Goal: Information Seeking & Learning: Check status

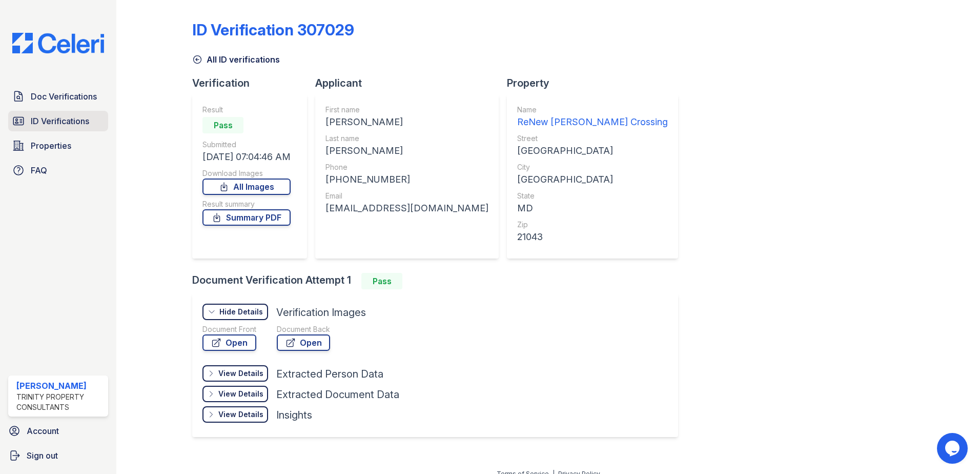
click at [53, 112] on link "ID Verifications" at bounding box center [58, 121] width 100 height 21
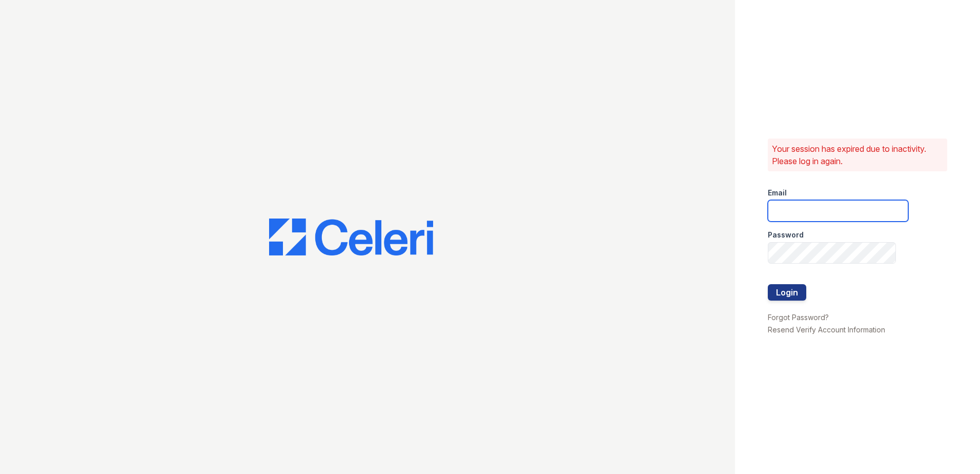
type input "sclarke@trinity-pm.com"
click at [792, 293] on button "Login" at bounding box center [787, 292] width 38 height 16
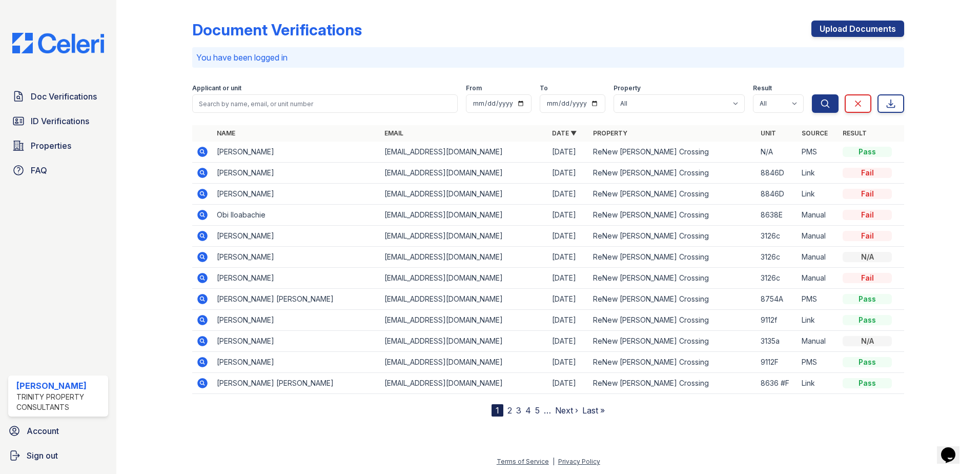
click at [202, 152] on icon at bounding box center [201, 151] width 3 height 3
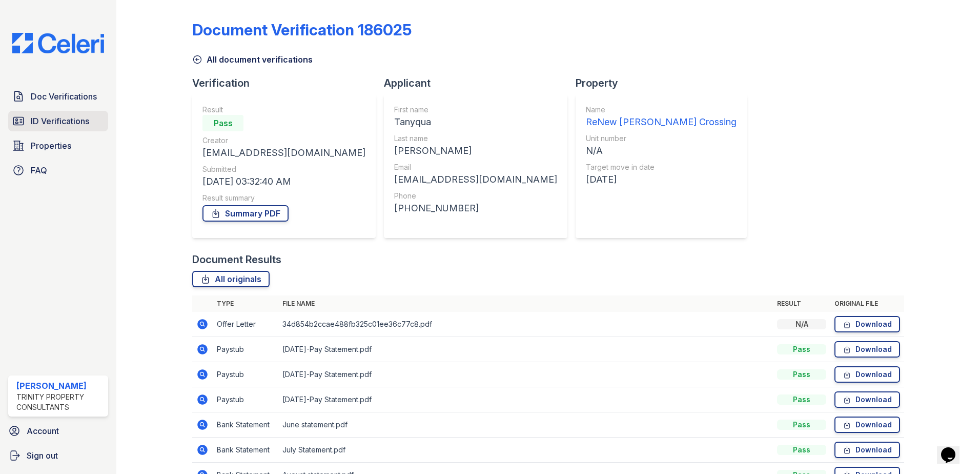
click at [59, 117] on span "ID Verifications" at bounding box center [60, 121] width 58 height 12
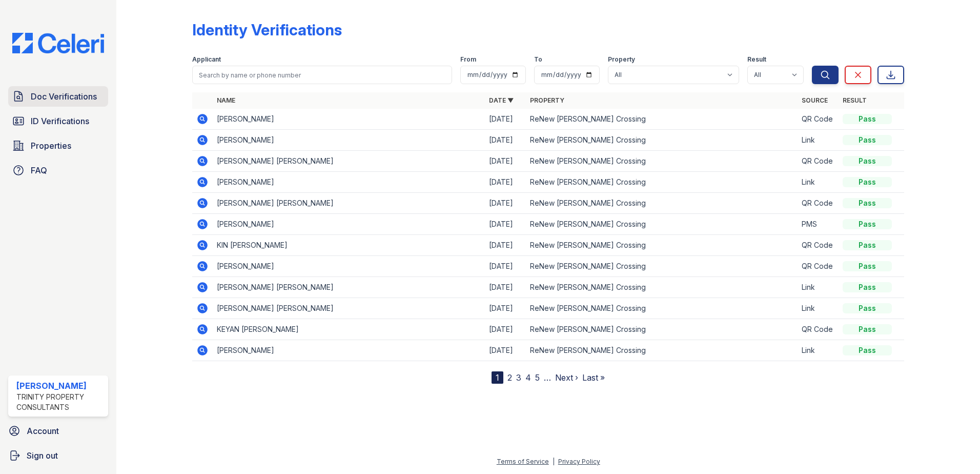
click at [70, 95] on span "Doc Verifications" at bounding box center [64, 96] width 66 height 12
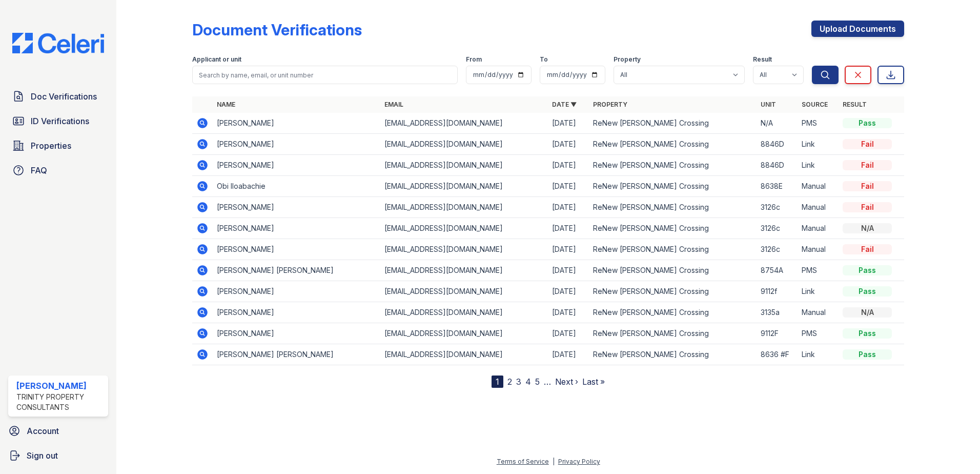
click at [202, 144] on icon at bounding box center [201, 143] width 3 height 3
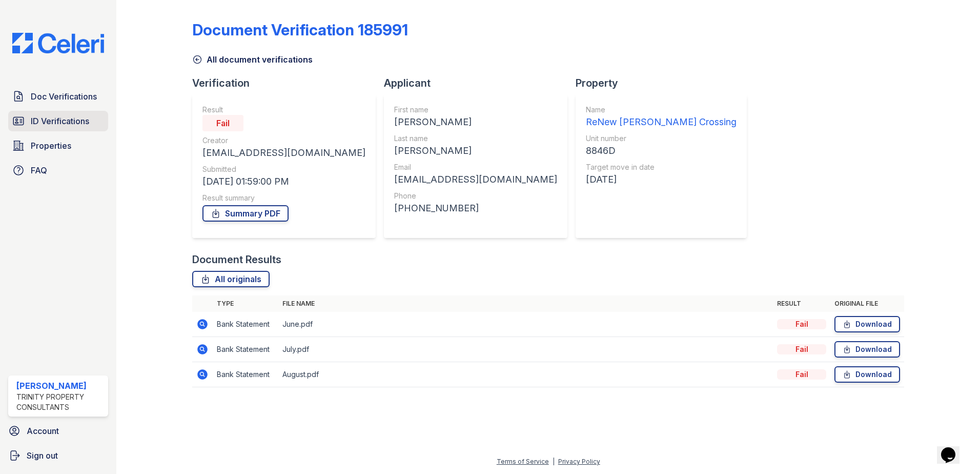
click at [77, 120] on span "ID Verifications" at bounding box center [60, 121] width 58 height 12
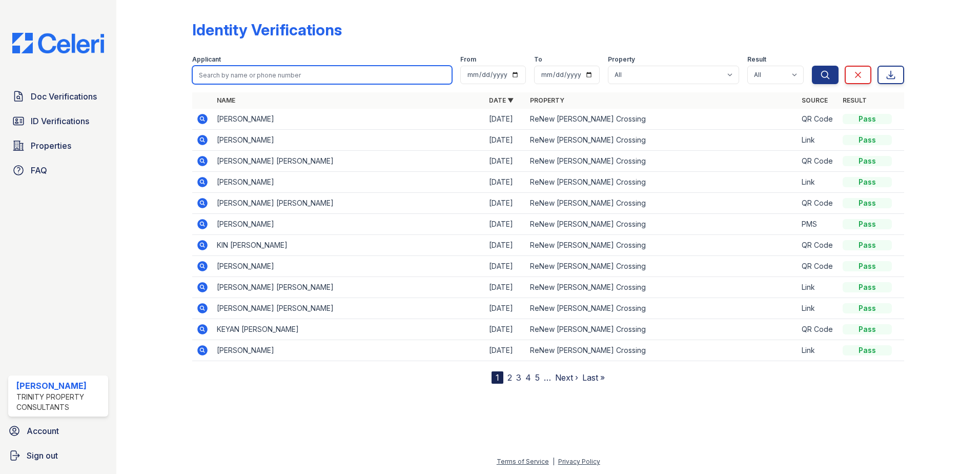
click at [253, 75] on input "search" at bounding box center [322, 75] width 260 height 18
type input "Brian Stolle"
click at [812, 66] on button "Search" at bounding box center [825, 75] width 27 height 18
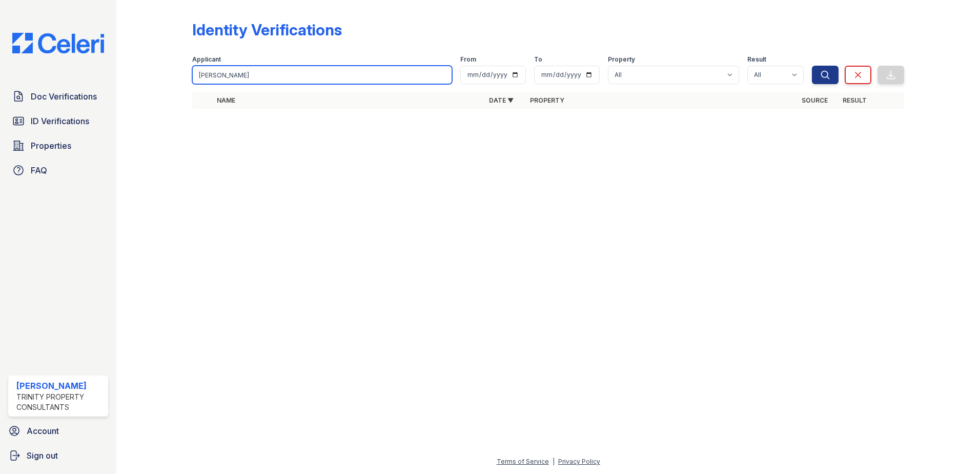
click at [238, 73] on input "Brian Stolle" at bounding box center [322, 75] width 260 height 18
type input "BRIAN STOLLE"
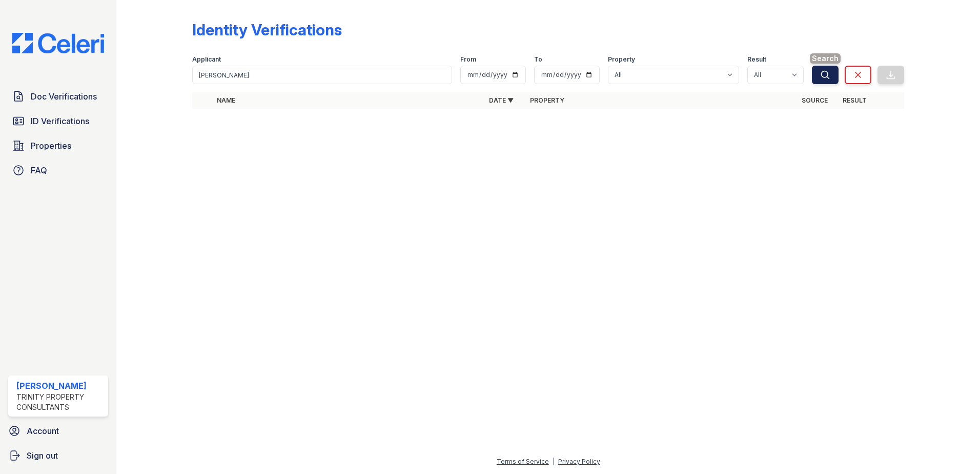
click at [828, 77] on icon "submit" at bounding box center [826, 75] width 8 height 8
click at [94, 94] on span "Doc Verifications" at bounding box center [64, 96] width 66 height 12
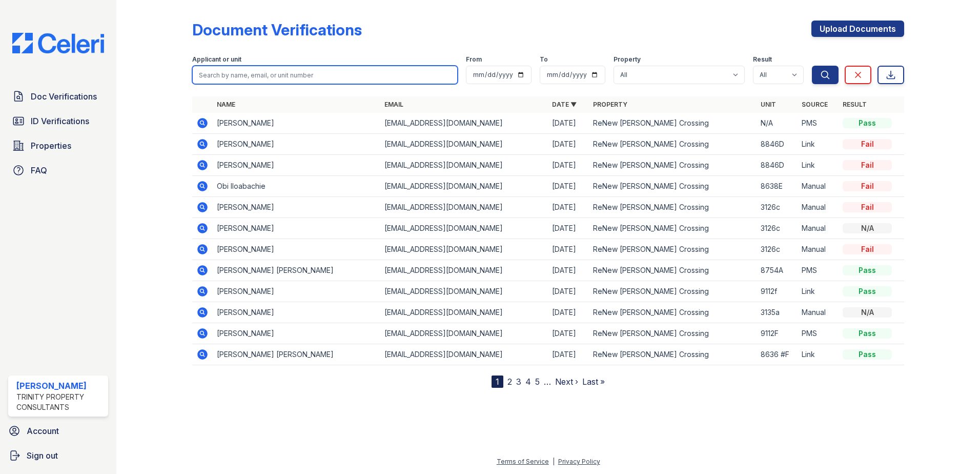
click at [238, 77] on input "search" at bounding box center [325, 75] width 266 height 18
type input "Brian Stolle"
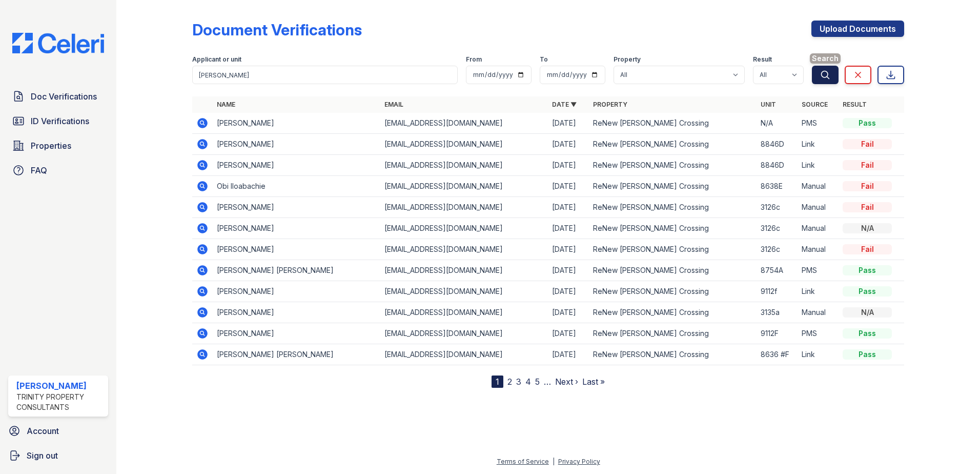
click at [820, 77] on button "Search" at bounding box center [825, 75] width 27 height 18
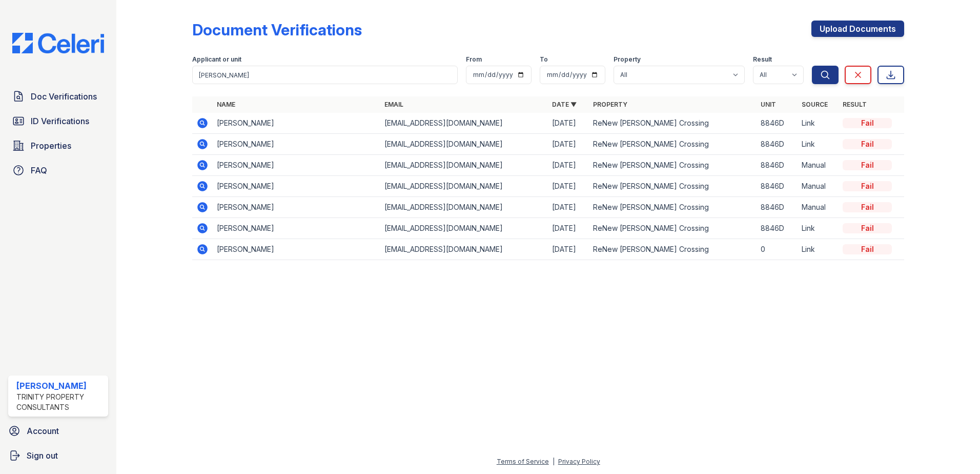
click at [201, 123] on icon at bounding box center [201, 122] width 3 height 3
